Goal: Book appointment/travel/reservation

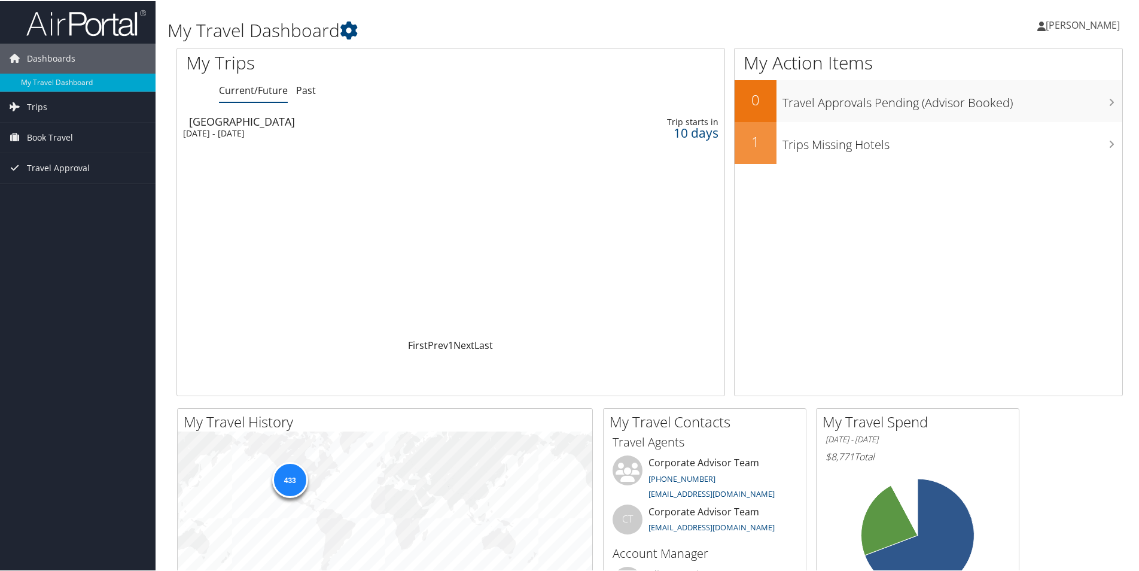
click at [265, 124] on div "St Louis" at bounding box center [360, 120] width 343 height 11
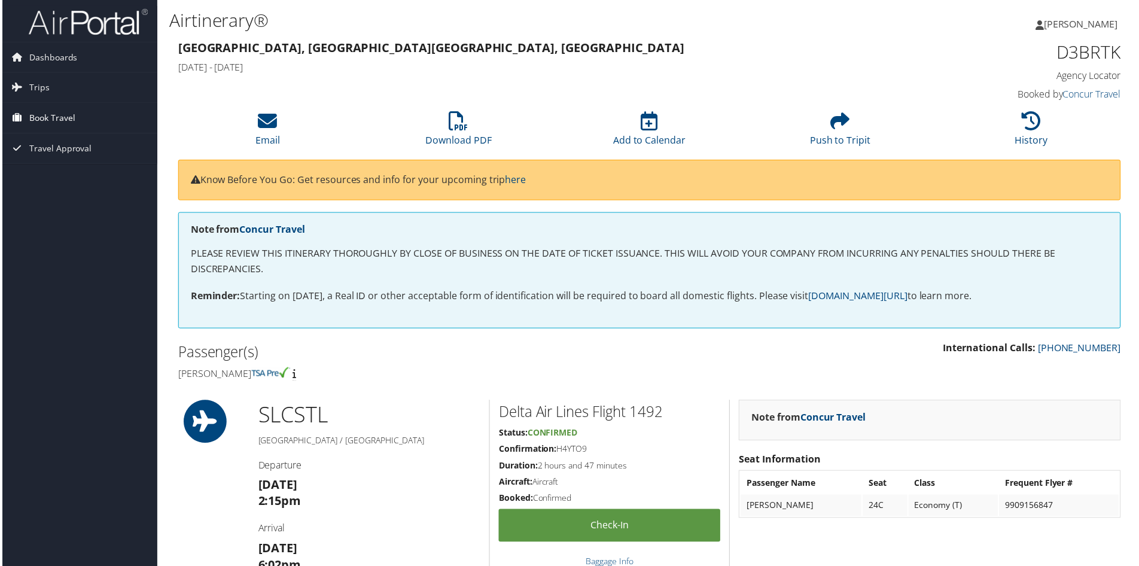
drag, startPoint x: 63, startPoint y: 123, endPoint x: 84, endPoint y: 126, distance: 20.6
click at [63, 123] on span "Book Travel" at bounding box center [50, 119] width 46 height 30
click at [80, 181] on link "Book/Manage Online Trips" at bounding box center [78, 178] width 156 height 18
